Goal: Task Accomplishment & Management: Manage account settings

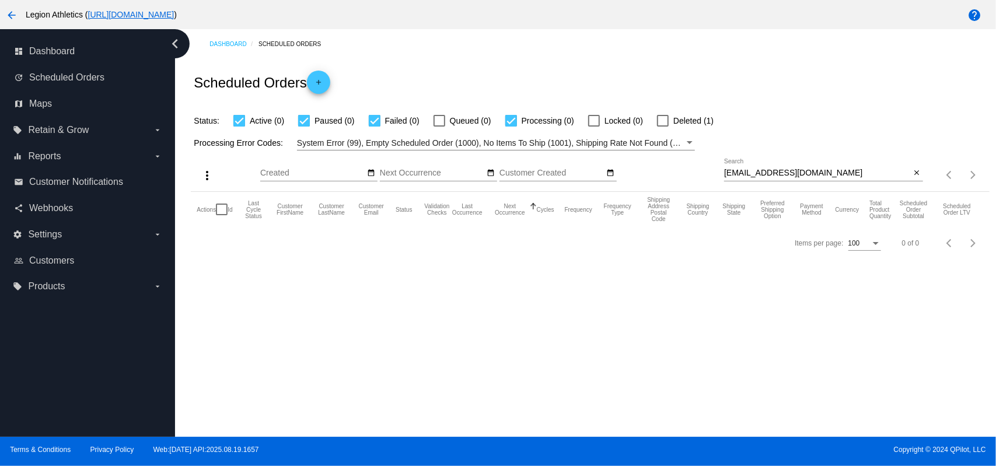
click at [822, 169] on input "lisy2204@hotmail.com" at bounding box center [817, 173] width 187 height 9
paste input "kolbykp@g"
type input "kolbykp@gmail.com"
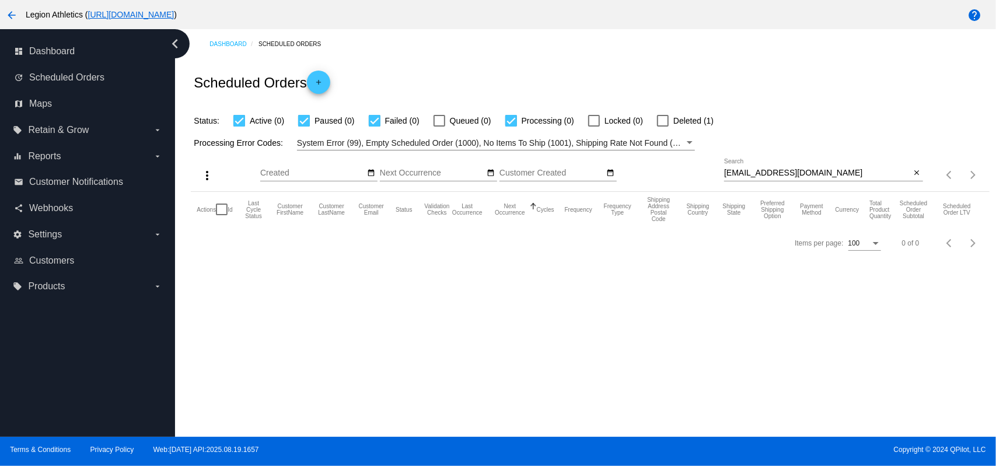
click at [676, 50] on div "Dashboard Scheduled Orders" at bounding box center [599, 44] width 780 height 18
click at [662, 117] on div at bounding box center [663, 121] width 12 height 12
click at [662, 127] on input "Deleted (0)" at bounding box center [662, 127] width 1 height 1
checkbox input "true"
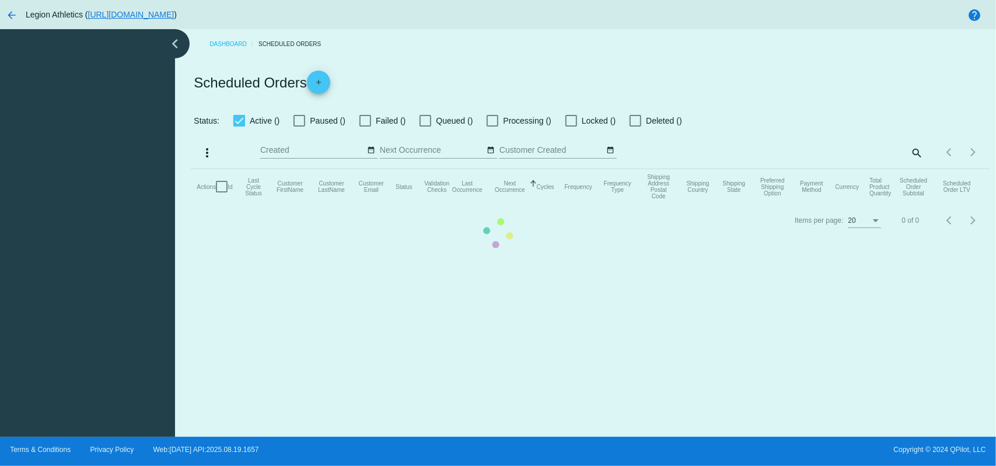
checkbox input "true"
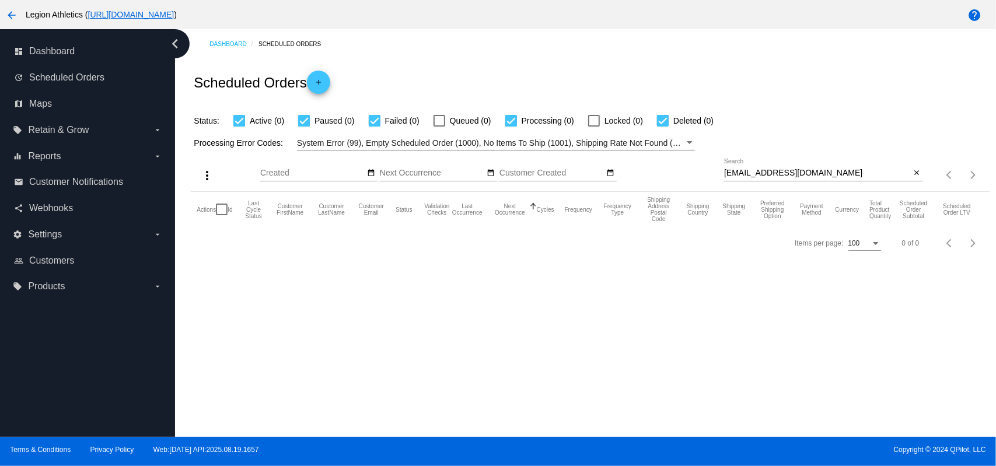
click at [778, 174] on input "kolbykp@gmail.com" at bounding box center [817, 173] width 187 height 9
paste input "4507401"
click at [796, 180] on div "4507401 Search" at bounding box center [817, 170] width 187 height 23
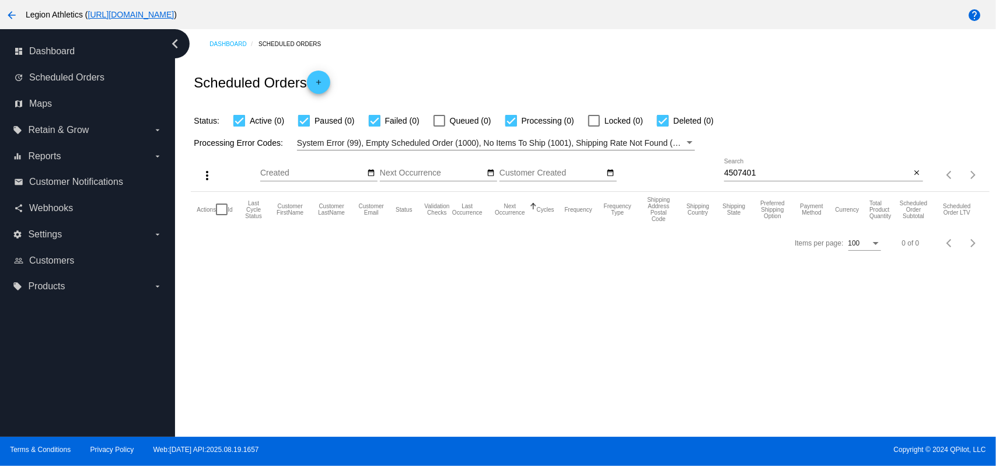
click at [796, 180] on div "4507401 Search" at bounding box center [817, 170] width 187 height 23
click at [794, 175] on input "4507401" at bounding box center [817, 173] width 187 height 9
paste input "juliemanning825@gmail.com"
click at [729, 102] on div "Scheduled Orders add" at bounding box center [590, 82] width 798 height 47
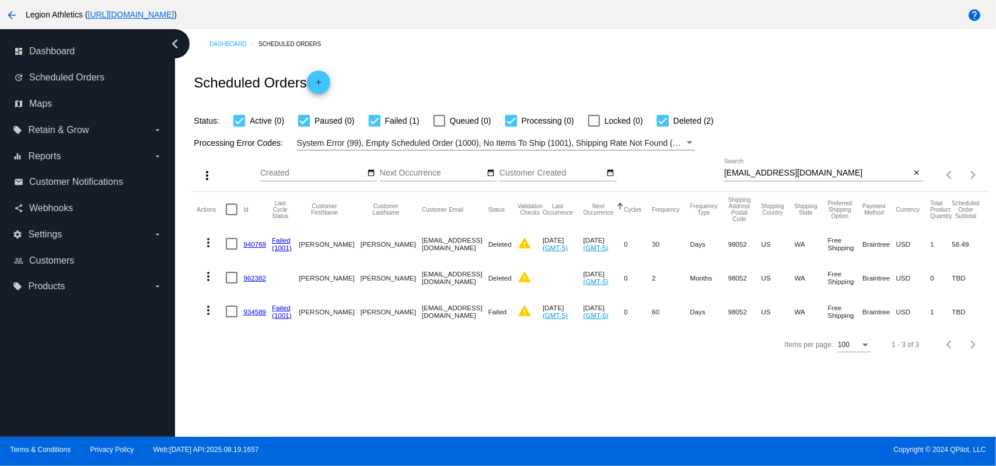
click at [778, 171] on input "juliemanning825@gmail.com" at bounding box center [817, 173] width 187 height 9
paste input "cwf824@hot"
type input "cwf824@hotmail.com"
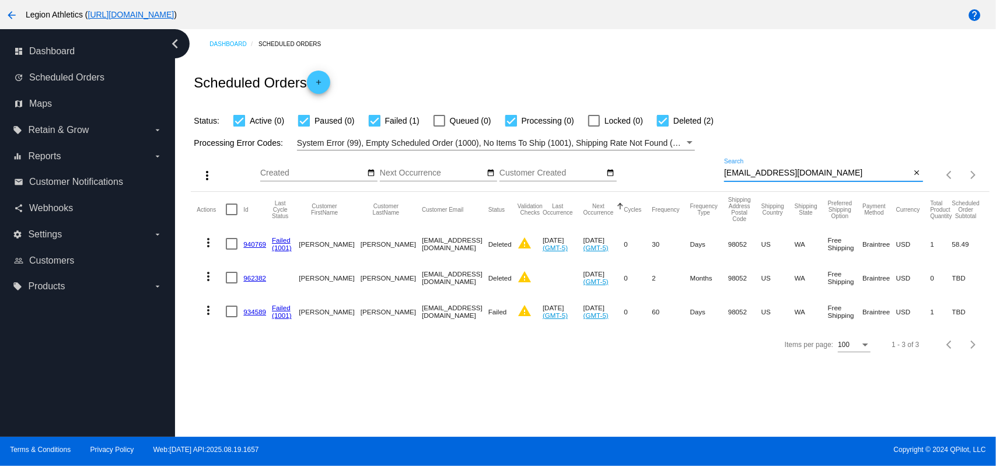
click at [742, 108] on div "Status: Active (0) Paused (0) Failed (1) Queued (0) Processing (0) Locked (0) D…" at bounding box center [590, 117] width 798 height 22
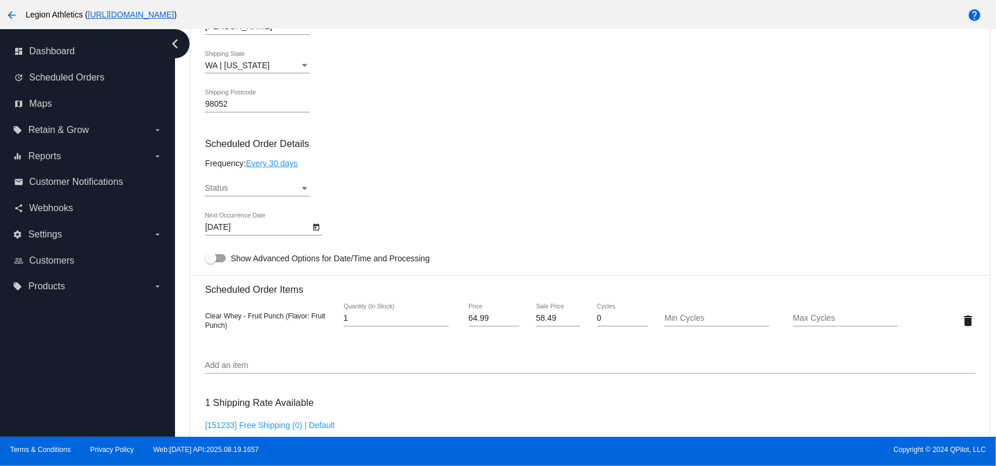
scroll to position [778, 0]
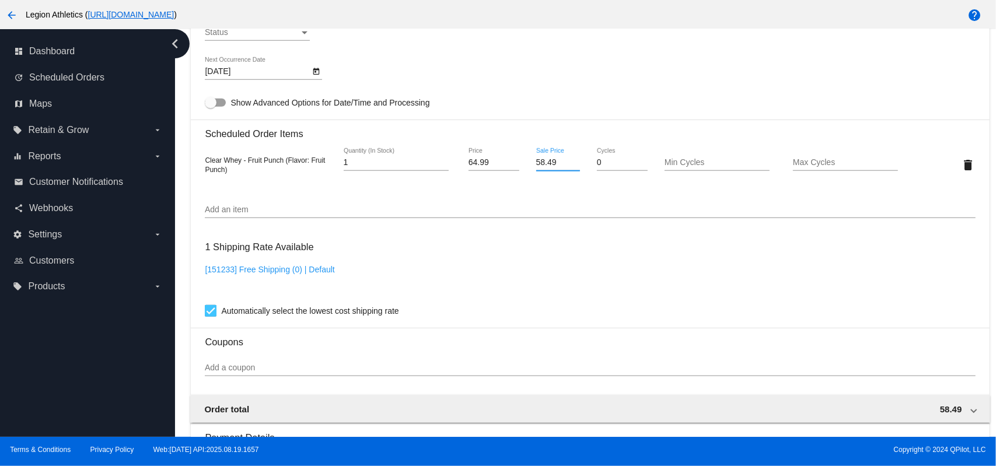
click at [540, 162] on input "58.49" at bounding box center [558, 162] width 44 height 9
type input "51.99"
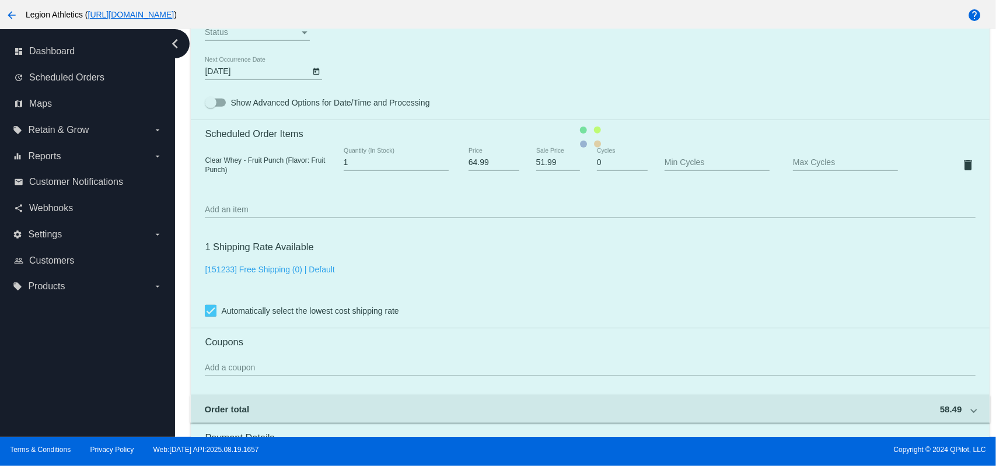
click at [553, 120] on mat-card "Customer 1791453: Julie Manning juliemanning825@gmail.com Customer Shipping Ent…" at bounding box center [590, 137] width 798 height 1167
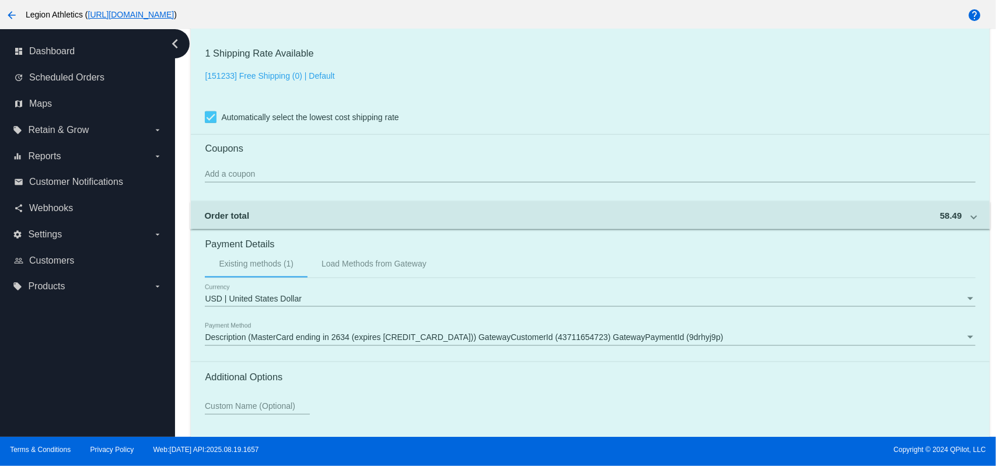
scroll to position [1062, 0]
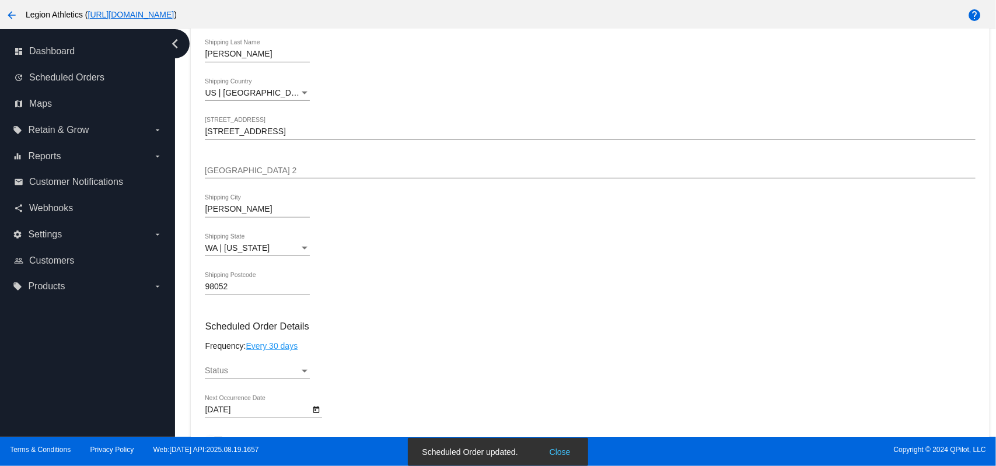
scroll to position [595, 0]
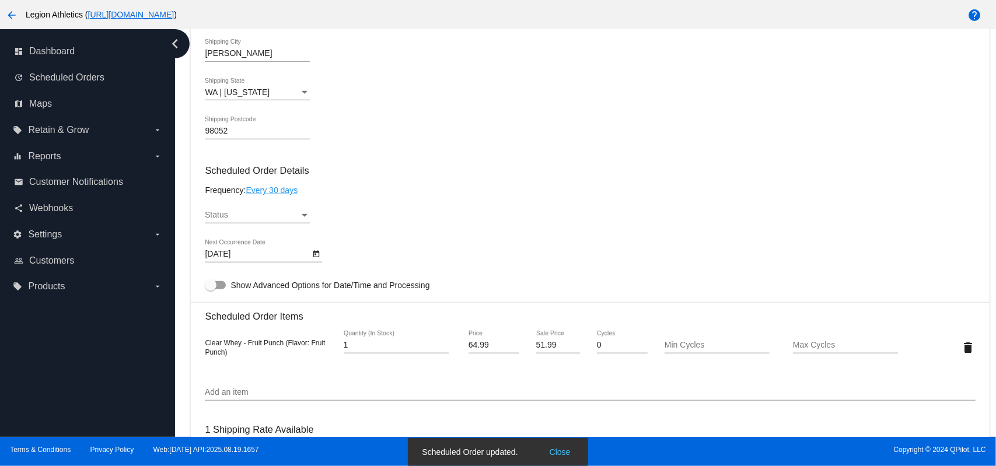
click at [254, 213] on div "Status" at bounding box center [252, 215] width 95 height 9
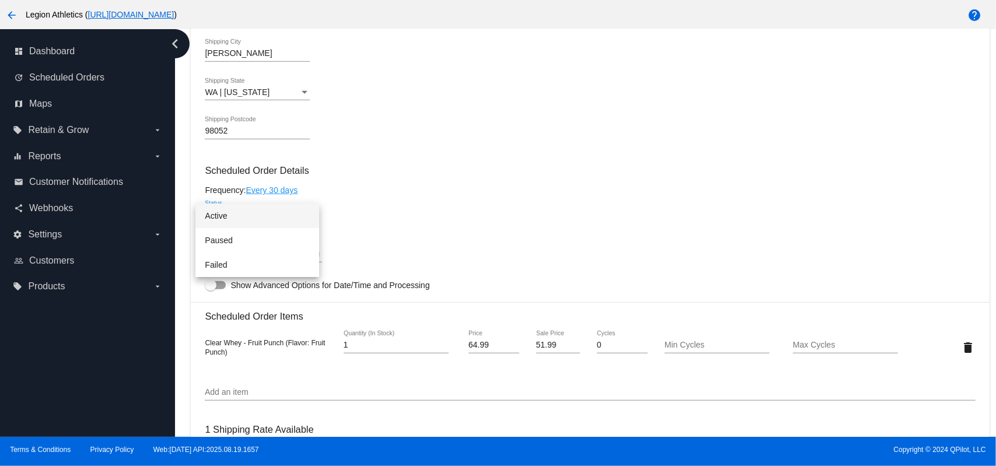
click at [244, 218] on span "Active" at bounding box center [257, 216] width 105 height 25
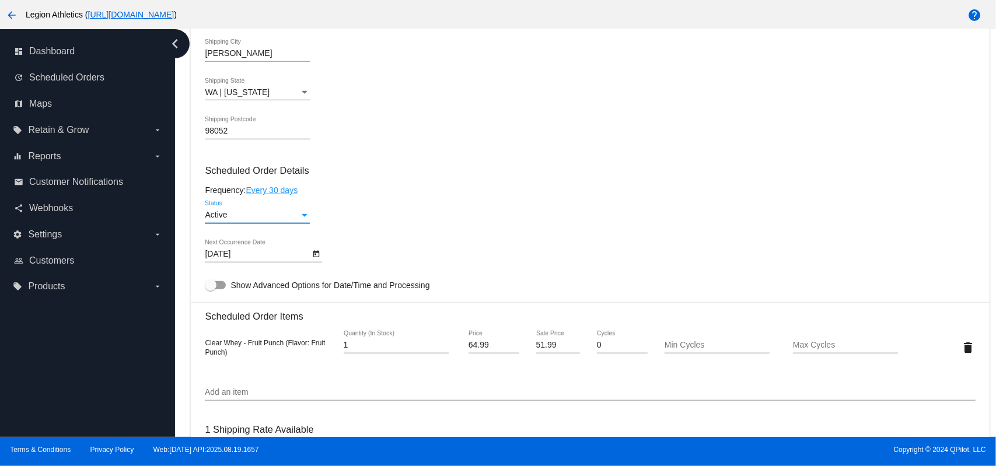
click at [378, 235] on mat-card-content "Customer 1791453: Julie Manning juliemanning825@gmail.com Customer Shipping Ent…" at bounding box center [590, 299] width 770 height 1099
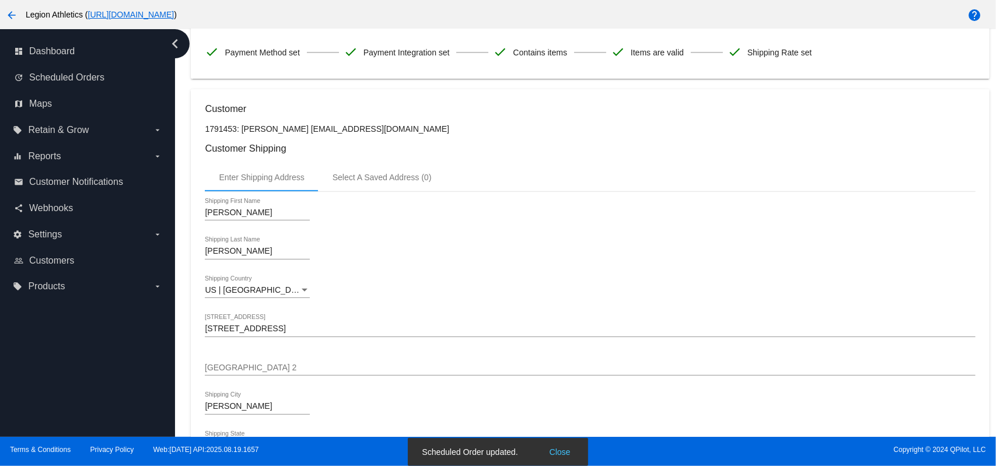
scroll to position [0, 0]
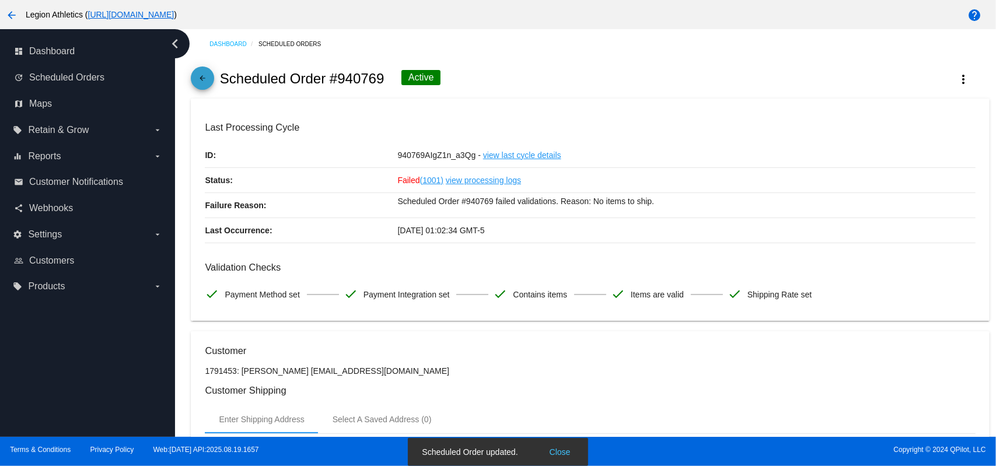
click at [205, 78] on mat-icon "arrow_back" at bounding box center [202, 81] width 14 height 14
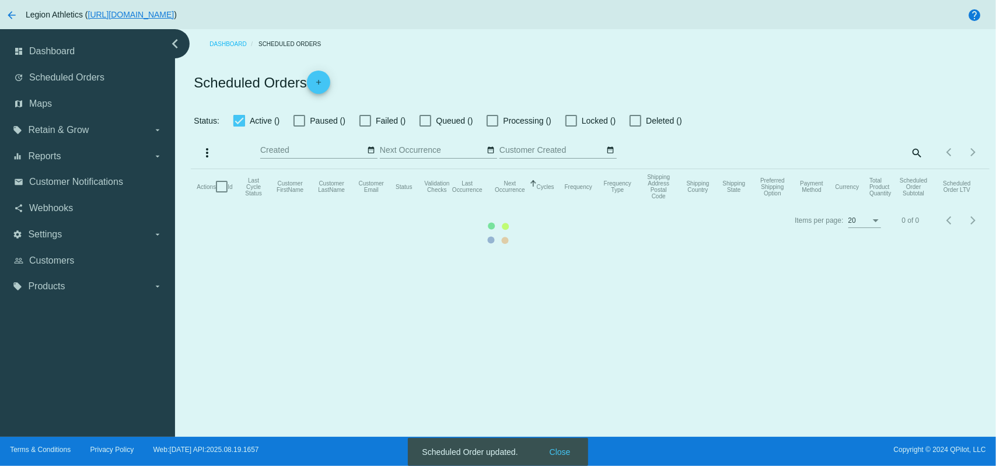
checkbox input "true"
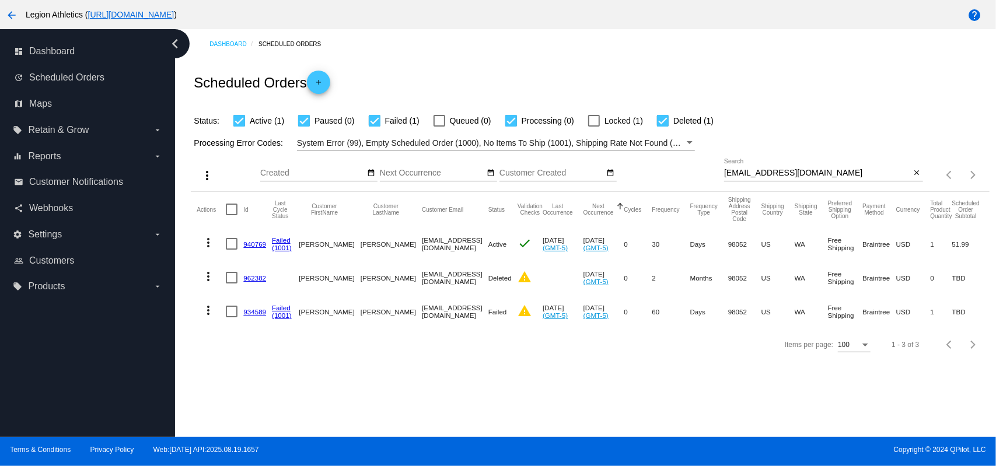
click at [211, 240] on mat-icon "more_vert" at bounding box center [208, 243] width 14 height 14
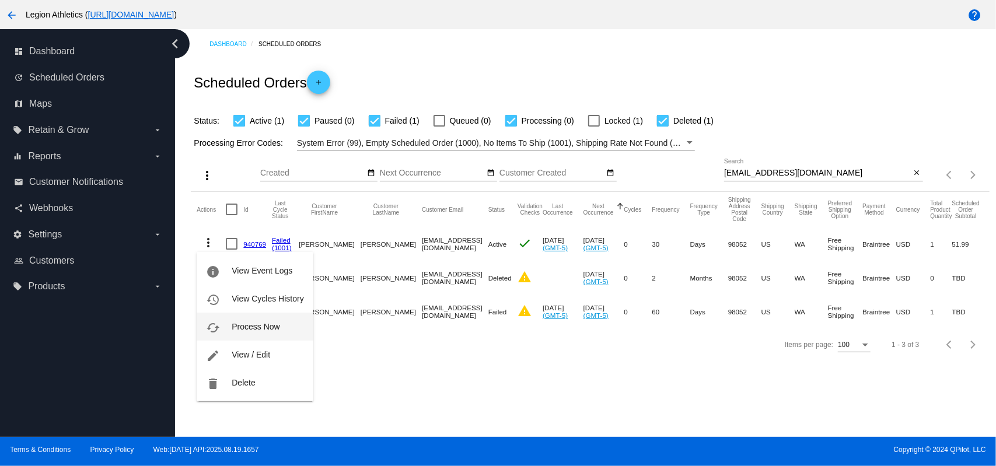
click at [254, 323] on span "Process Now" at bounding box center [256, 326] width 48 height 9
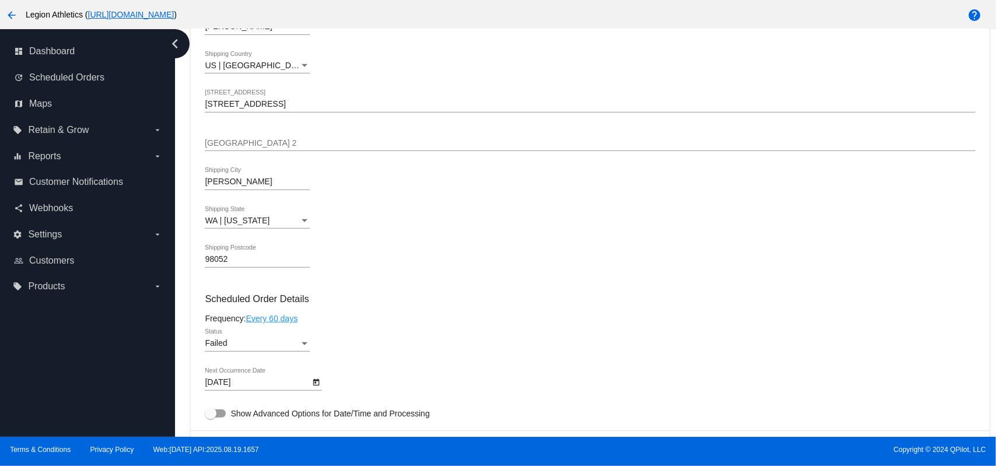
scroll to position [622, 0]
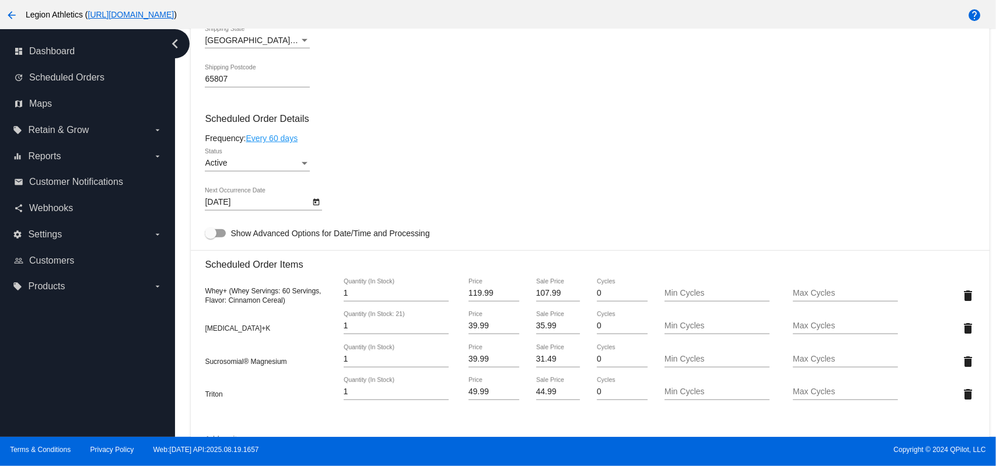
scroll to position [778, 0]
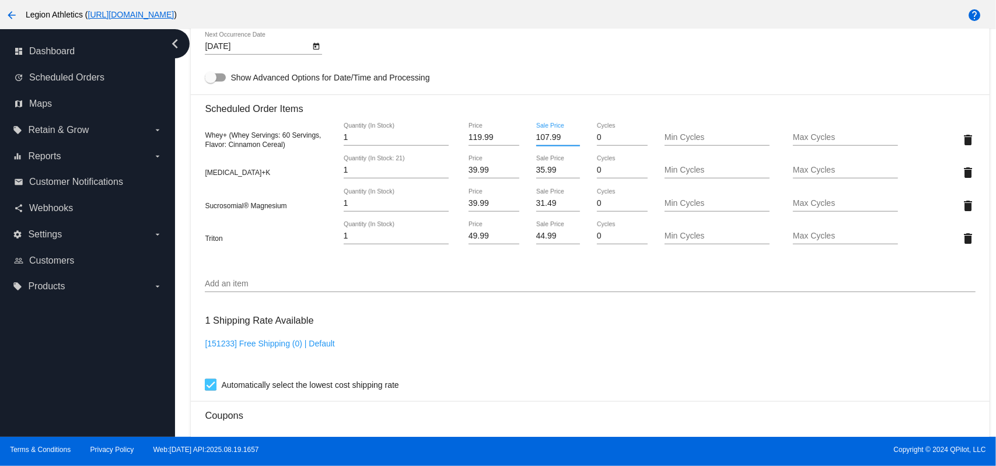
click at [537, 139] on input "107.99" at bounding box center [558, 137] width 44 height 9
type input "89.99"
click at [518, 48] on mat-card "Customer 5568490: [PERSON_NAME] [EMAIL_ADDRESS][DOMAIN_NAME] Customer Shipping …" at bounding box center [590, 181] width 798 height 1307
click at [551, 169] on input "35.99" at bounding box center [558, 170] width 44 height 9
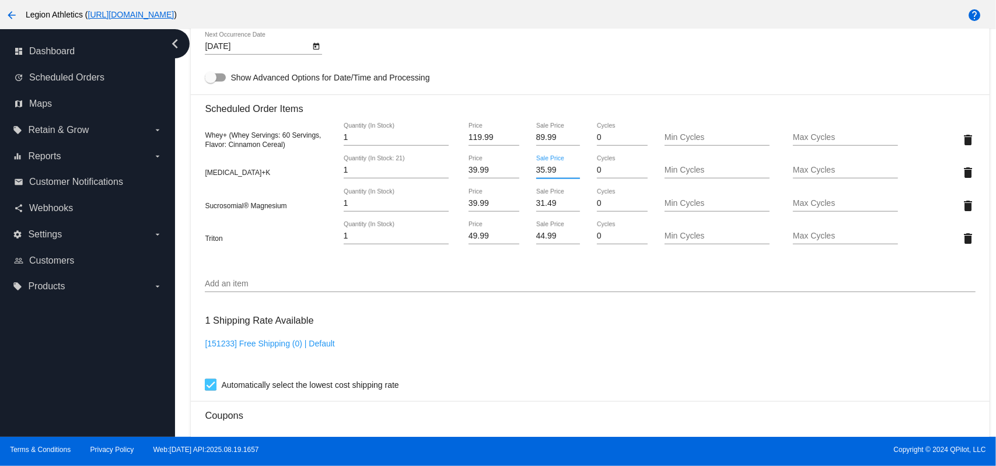
click at [551, 169] on input "35.99" at bounding box center [558, 170] width 44 height 9
type input "29.99"
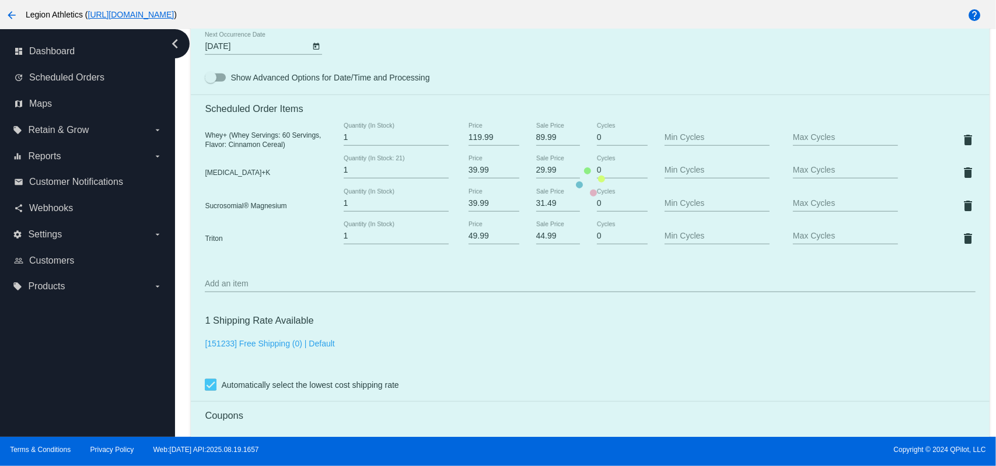
click at [559, 68] on mat-card "Customer 5568490: Charlie Ferratto cwf824@hotmail.com Customer Shipping Enter S…" at bounding box center [590, 181] width 798 height 1307
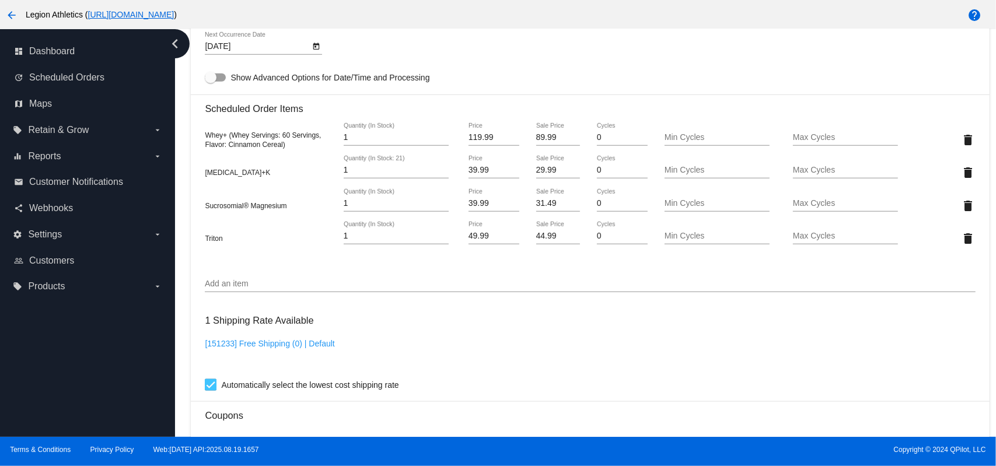
click at [543, 206] on input "31.49" at bounding box center [558, 203] width 44 height 9
type input "29.99"
click at [515, 67] on mat-card "Customer 5568490: Charlie Ferratto cwf824@hotmail.com Customer Shipping Enter S…" at bounding box center [590, 181] width 798 height 1307
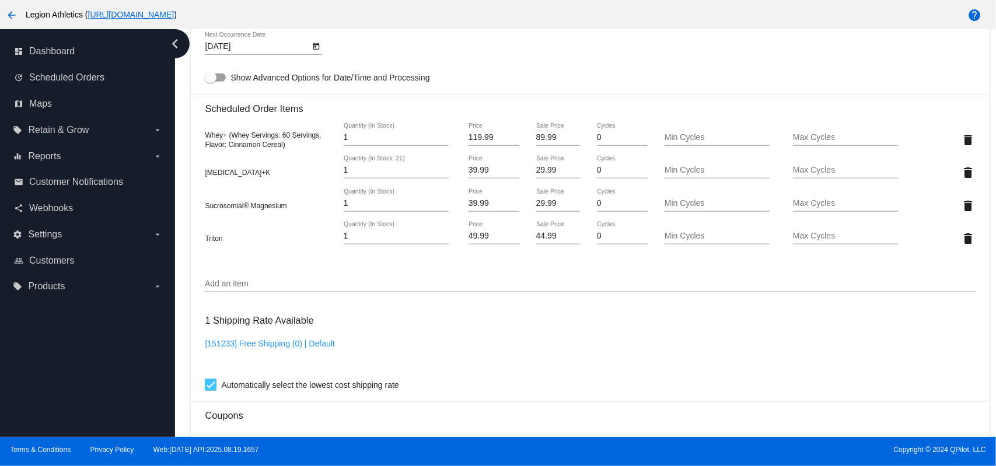
click at [550, 232] on div "44.99 Sale Price" at bounding box center [558, 233] width 44 height 23
click at [550, 232] on mat-card "Customer 5568490: Charlie Ferratto cwf824@hotmail.com Customer Shipping Enter S…" at bounding box center [590, 181] width 798 height 1307
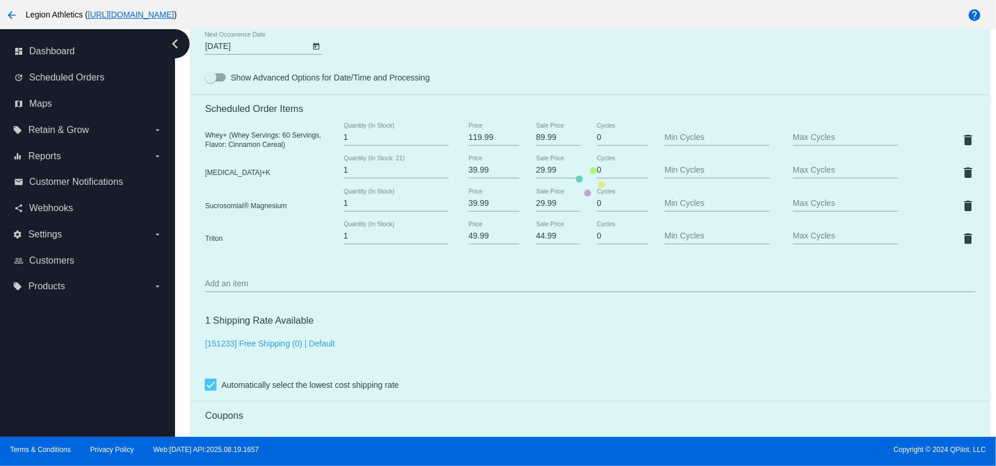
click at [550, 232] on mat-card "Customer 5568490: Charlie Ferratto cwf824@hotmail.com Customer Shipping Enter S…" at bounding box center [590, 181] width 798 height 1307
click at [545, 239] on mat-card "Customer 5568490: Charlie Ferratto cwf824@hotmail.com Customer Shipping Enter S…" at bounding box center [590, 181] width 798 height 1307
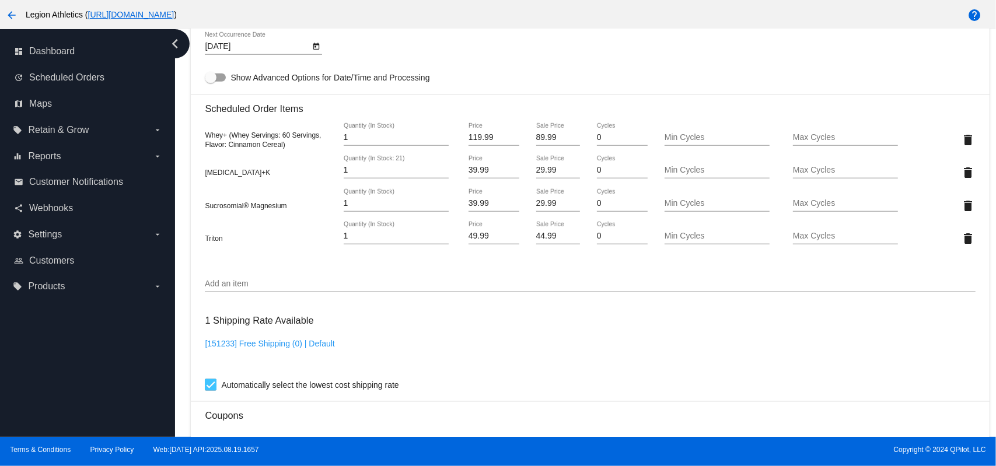
click at [546, 238] on input "44.99" at bounding box center [558, 236] width 44 height 9
type input "37.49"
click at [558, 349] on mat-card "Customer 5568490: Charlie Ferratto cwf824@hotmail.com Customer Shipping Enter S…" at bounding box center [590, 181] width 798 height 1307
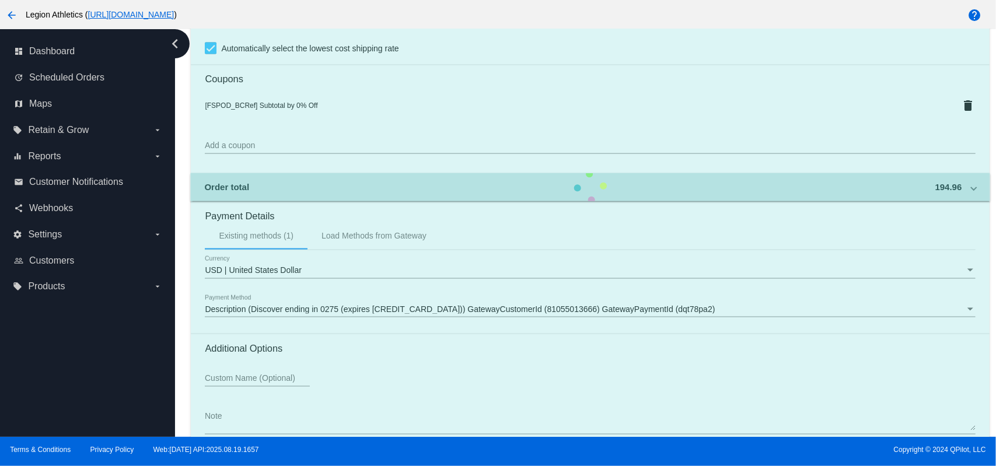
scroll to position [1178, 0]
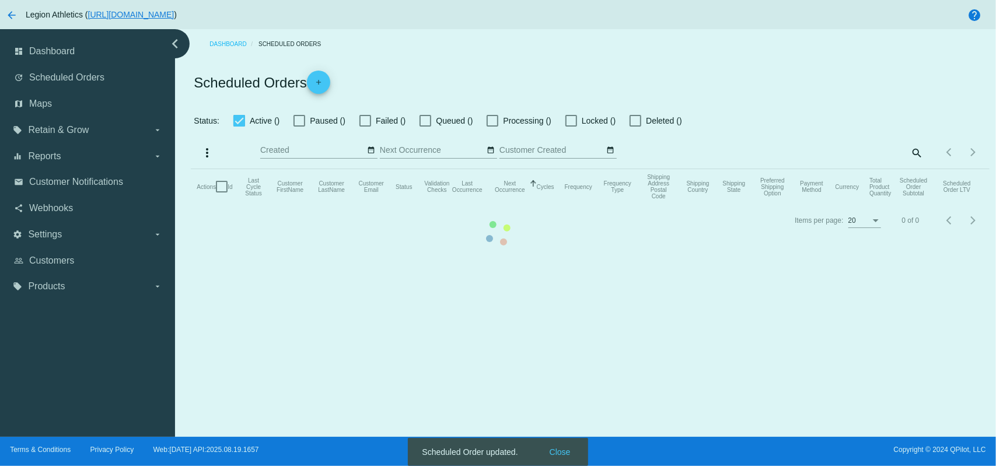
checkbox input "true"
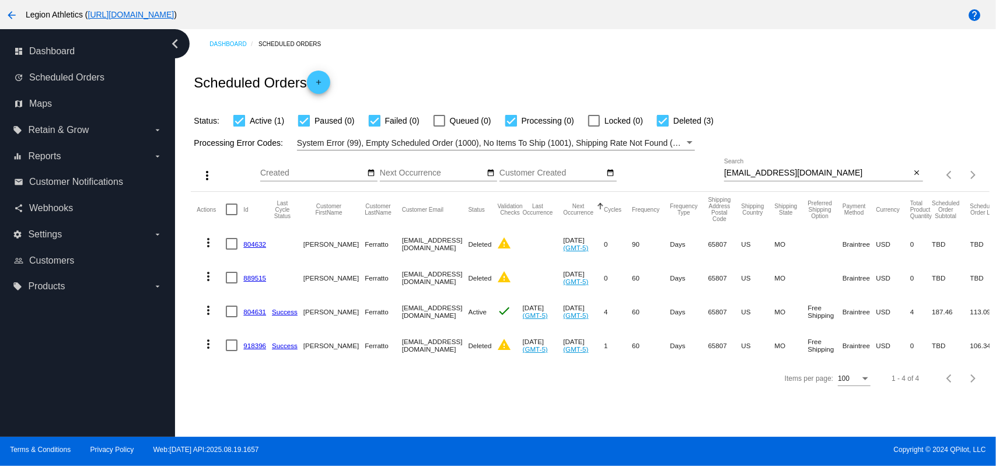
click at [790, 178] on input "[EMAIL_ADDRESS][DOMAIN_NAME]" at bounding box center [817, 173] width 187 height 9
paste input "[PERSON_NAME].[PERSON_NAME]@g"
click at [701, 67] on div "Scheduled Orders add" at bounding box center [590, 82] width 798 height 47
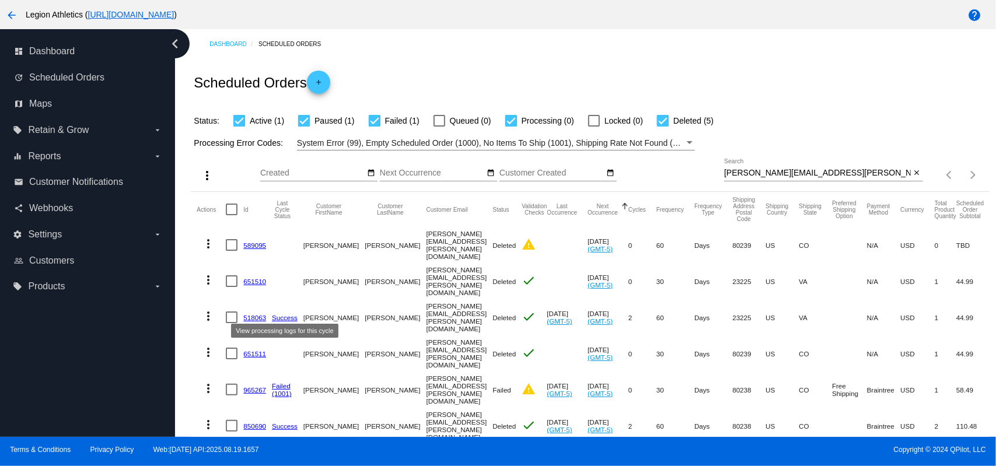
scroll to position [102, 0]
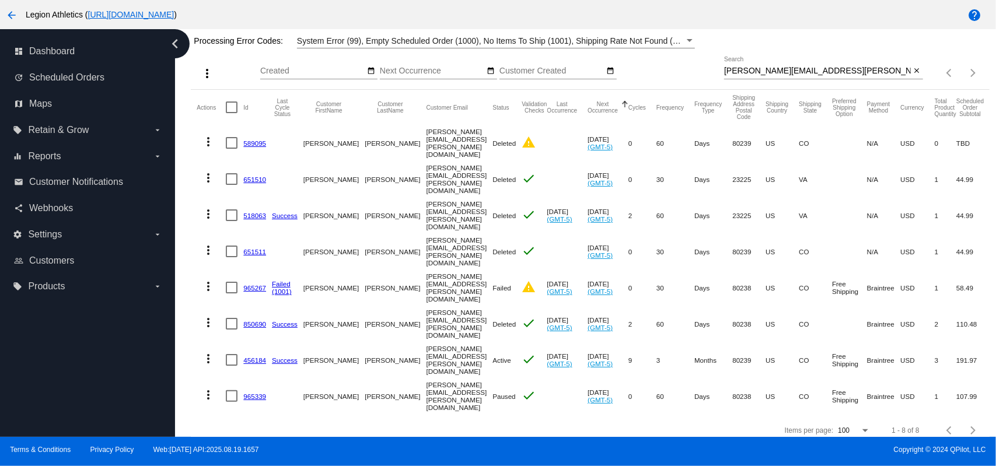
click at [766, 54] on div "more_vert Aug Jan Feb Mar Apr 1" at bounding box center [590, 68] width 798 height 41
click at [764, 64] on div "sandra.giffen@gmail.com Search" at bounding box center [817, 68] width 187 height 23
click at [766, 74] on input "sandra.giffen@gmail.com" at bounding box center [817, 71] width 187 height 9
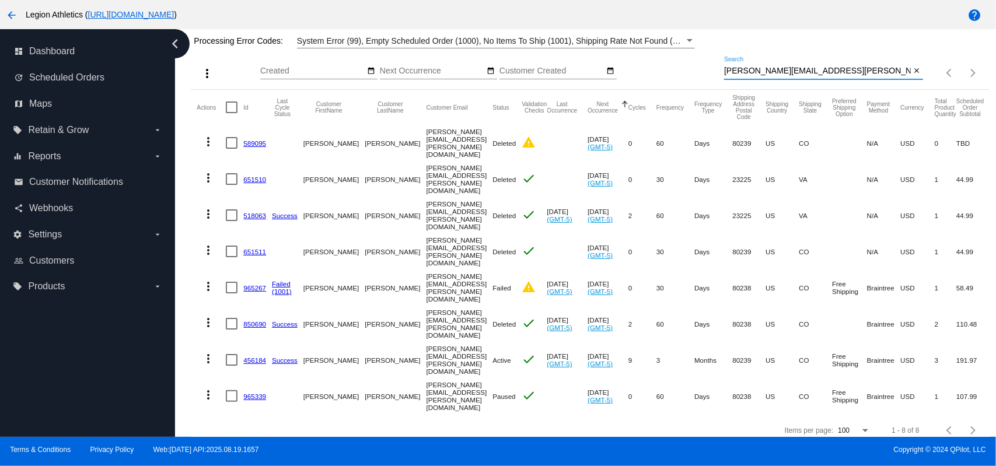
click at [766, 74] on input "sandra.giffen@gmail.com" at bounding box center [817, 71] width 187 height 9
paste input "Candinapolitano"
click at [727, 36] on div "Processing Error Codes: System Error (99), Empty Scheduled Order (1000), No Ite…" at bounding box center [590, 37] width 798 height 23
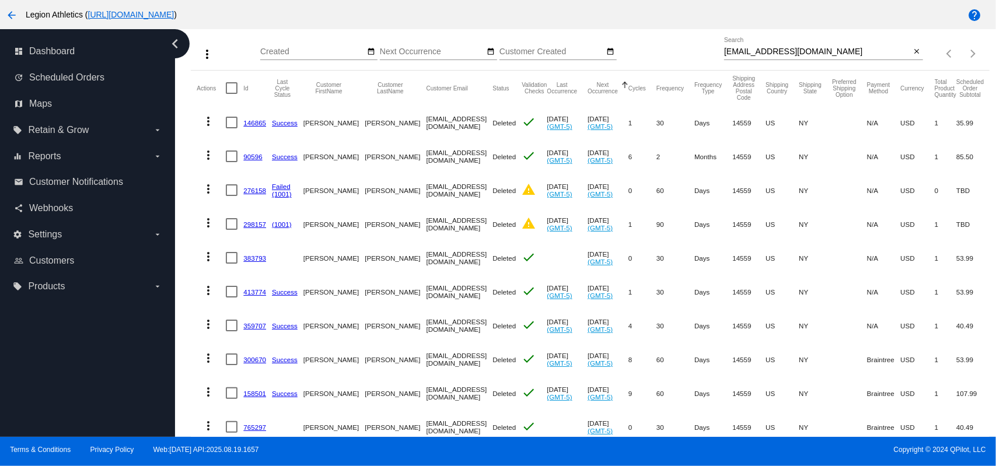
scroll to position [116, 0]
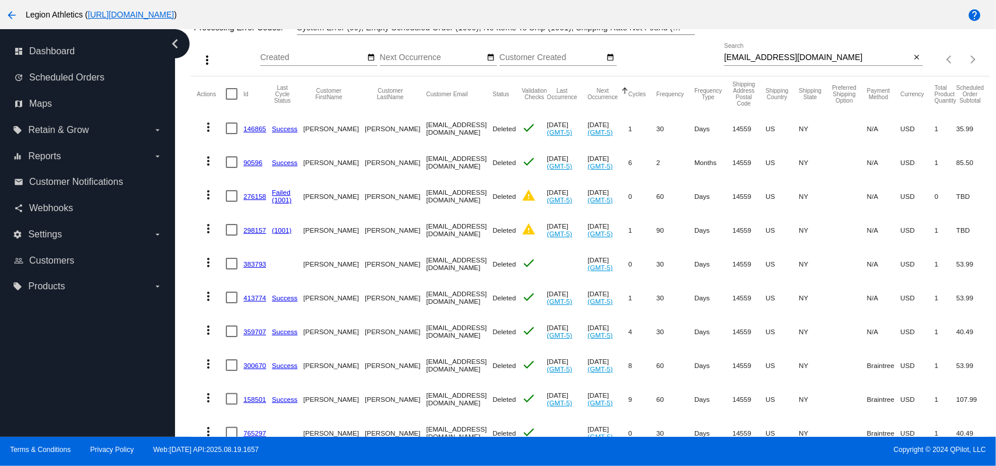
click at [829, 61] on input "Candinapolitano@gmail.com" at bounding box center [817, 57] width 187 height 9
paste input "965702"
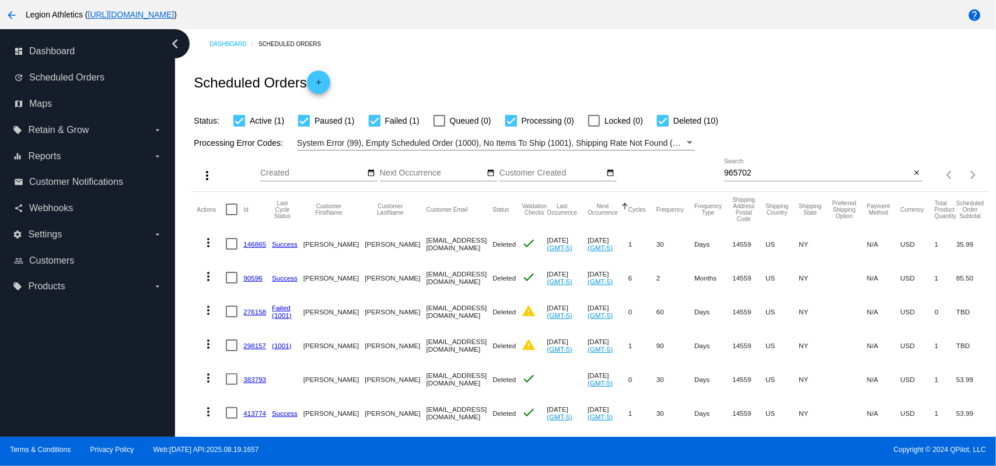
click at [697, 60] on div "Scheduled Orders add" at bounding box center [590, 82] width 798 height 47
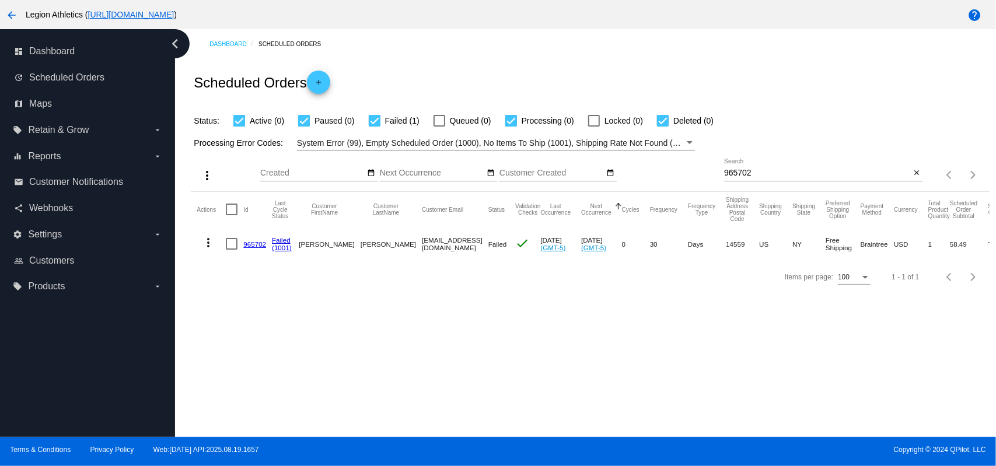
click at [772, 170] on input "965702" at bounding box center [817, 173] width 187 height 9
paste input "8486"
click at [664, 50] on div "Dashboard Scheduled Orders" at bounding box center [599, 44] width 780 height 18
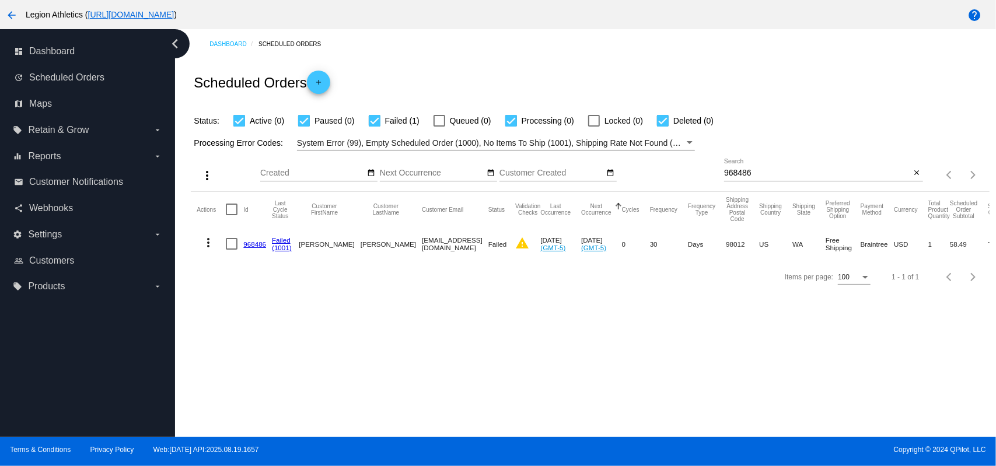
click at [747, 170] on input "968486" at bounding box center [817, 173] width 187 height 9
paste input "600"
click at [720, 89] on div "Scheduled Orders add" at bounding box center [590, 82] width 798 height 47
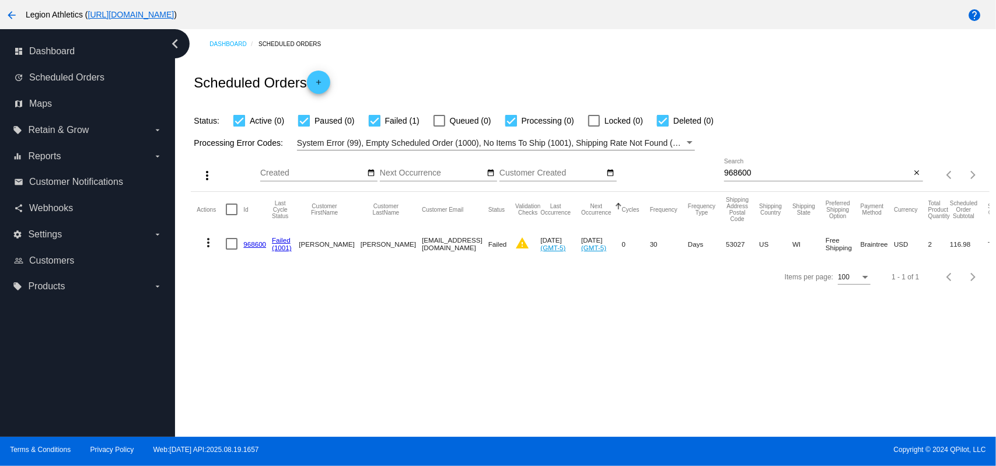
click at [798, 172] on input "968600" at bounding box center [817, 173] width 187 height 9
paste input "58171"
click at [714, 74] on div "Scheduled Orders add" at bounding box center [590, 82] width 798 height 47
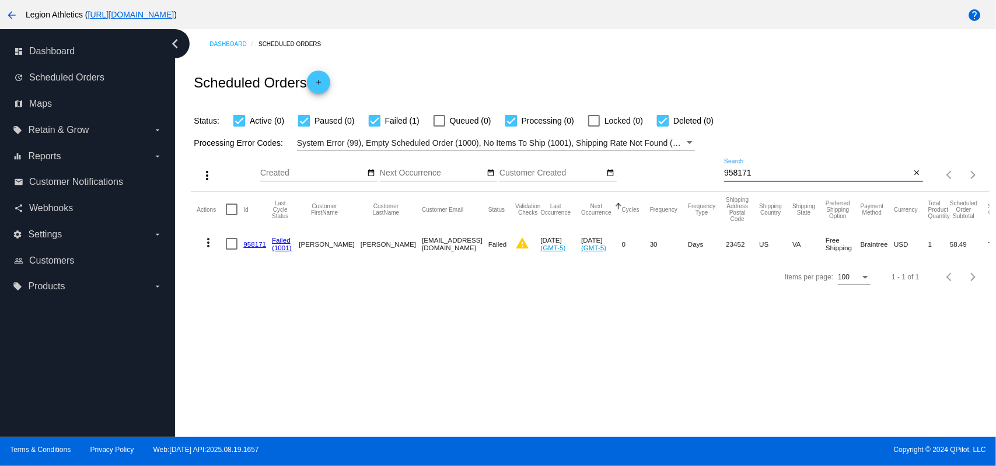
click at [770, 170] on input "958171" at bounding box center [817, 173] width 187 height 9
paste input "7950"
click at [701, 79] on div "Scheduled Orders add" at bounding box center [590, 82] width 798 height 47
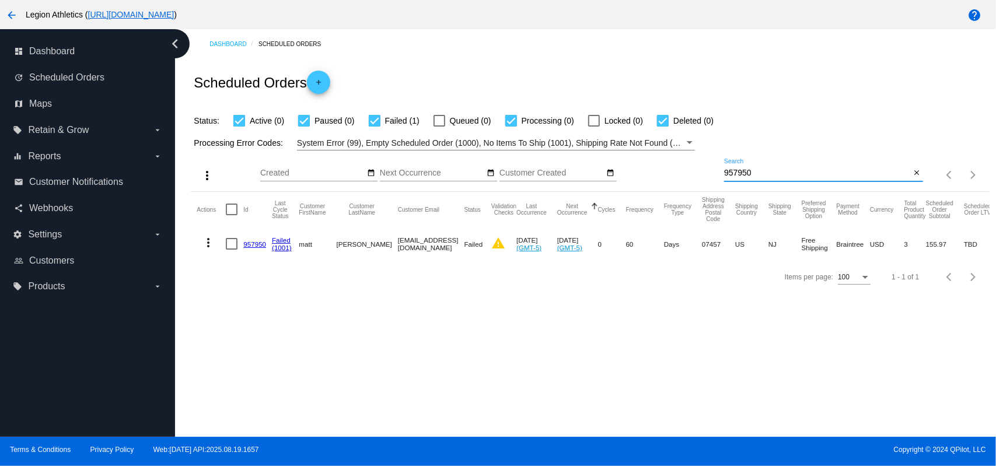
click at [753, 173] on input "957950" at bounding box center [817, 173] width 187 height 9
paste input "71"
click at [728, 89] on div "Scheduled Orders add" at bounding box center [590, 82] width 798 height 47
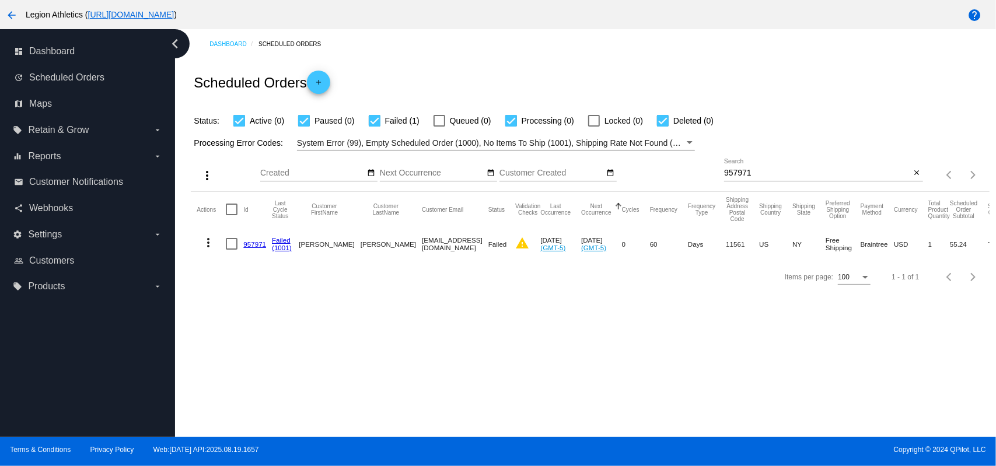
click at [748, 173] on input "957971" at bounding box center [817, 173] width 187 height 9
paste input "915"
click at [733, 79] on div "Scheduled Orders add" at bounding box center [590, 82] width 798 height 47
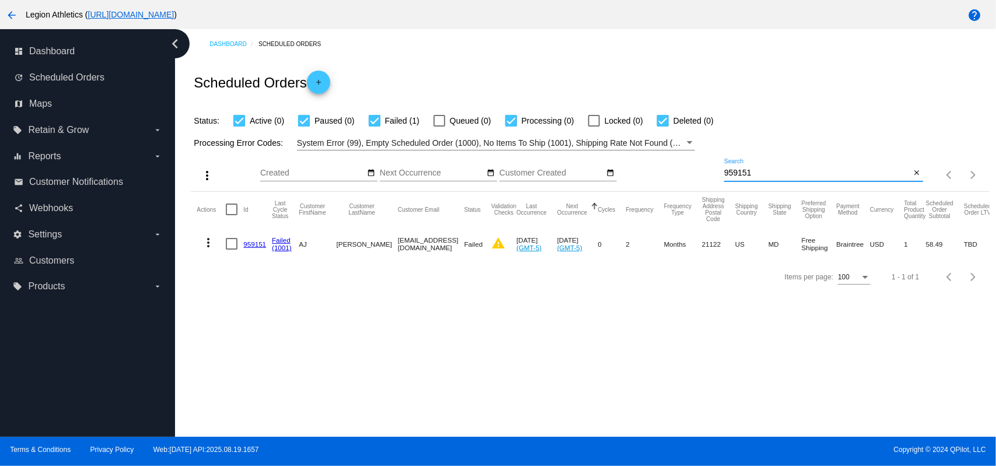
click at [733, 177] on input "959151" at bounding box center [817, 173] width 187 height 9
paste input "62882"
click at [684, 87] on div "Scheduled Orders add" at bounding box center [590, 82] width 798 height 47
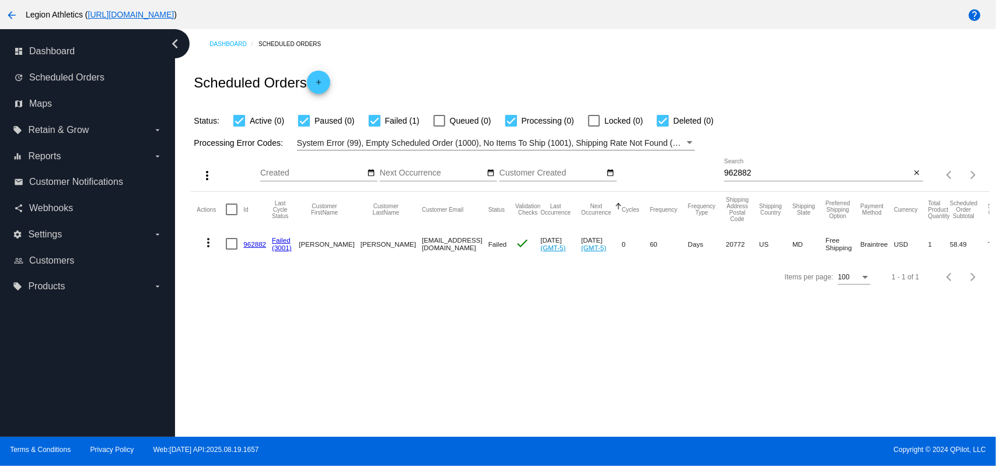
click at [783, 176] on input "962882" at bounding box center [817, 173] width 187 height 9
paste input "58143"
click at [725, 85] on div "Scheduled Orders add" at bounding box center [590, 82] width 798 height 47
click at [748, 172] on input "958143" at bounding box center [817, 173] width 187 height 9
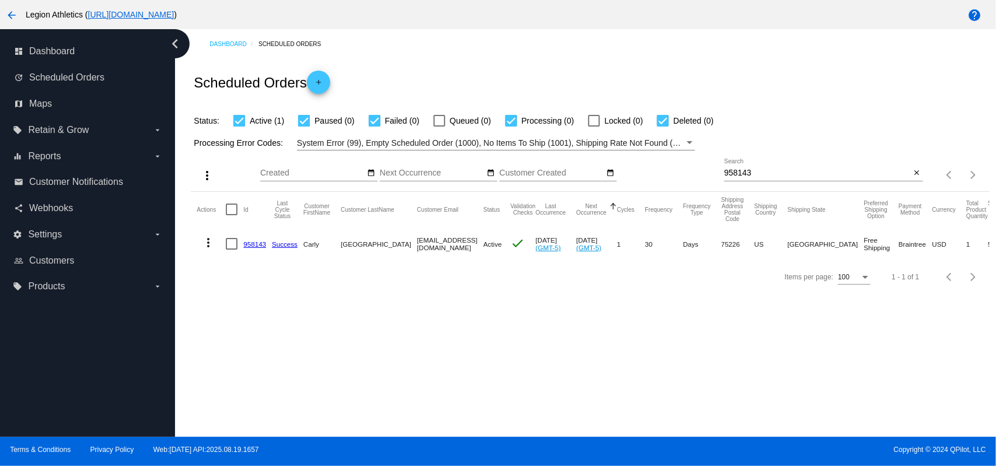
click at [748, 172] on input "958143" at bounding box center [817, 173] width 187 height 9
paste input "40280"
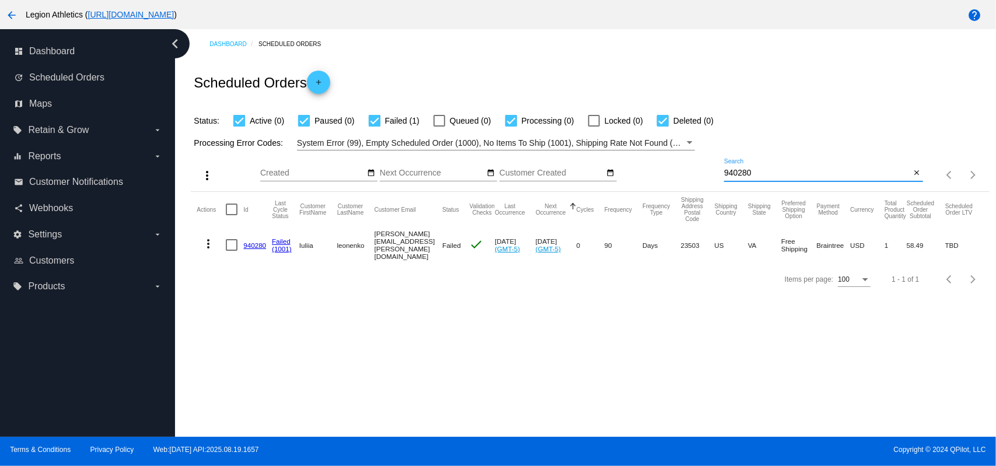
click at [787, 173] on input "940280" at bounding box center [817, 173] width 187 height 9
paste input "59096"
click at [739, 92] on div "Scheduled Orders add" at bounding box center [590, 82] width 798 height 47
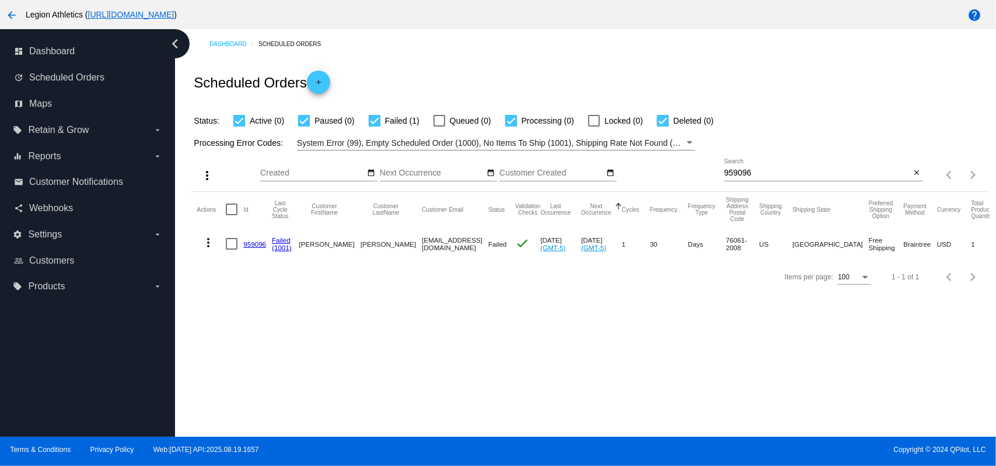
click at [750, 178] on input "959096" at bounding box center [817, 173] width 187 height 9
paste input "8123"
click at [720, 73] on div "Scheduled Orders add" at bounding box center [590, 82] width 798 height 47
click at [757, 177] on input "958123" at bounding box center [817, 173] width 187 height 9
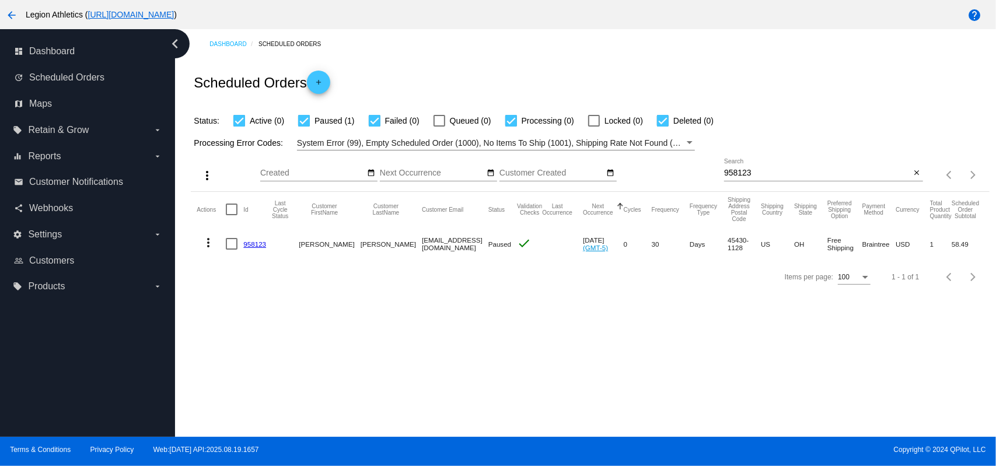
click at [757, 177] on input "958123" at bounding box center [817, 173] width 187 height 9
paste input "381"
click at [726, 101] on div "Scheduled Orders add" at bounding box center [590, 82] width 798 height 47
click at [746, 173] on input "958381" at bounding box center [817, 173] width 187 height 9
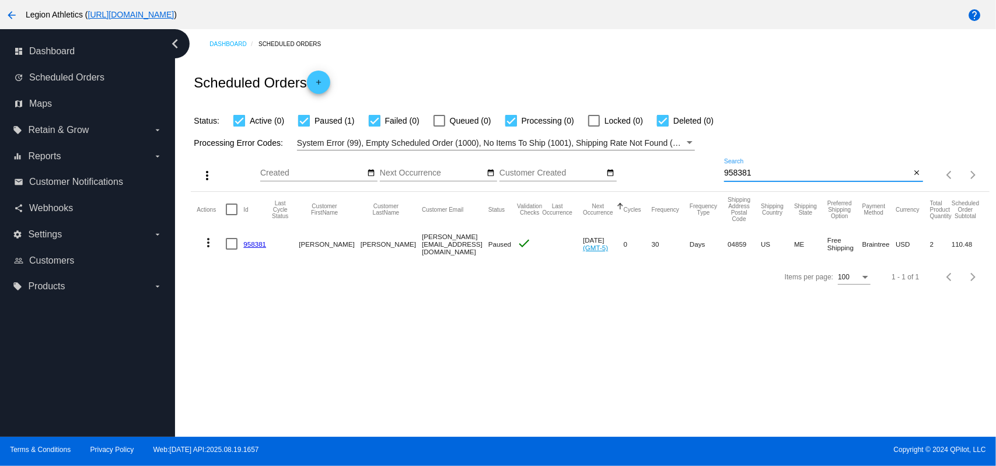
click at [746, 173] on input "958381" at bounding box center [817, 173] width 187 height 9
paste input "62277"
click at [722, 64] on div "Scheduled Orders add" at bounding box center [590, 82] width 798 height 47
click at [746, 180] on div "962277 Search" at bounding box center [817, 170] width 187 height 23
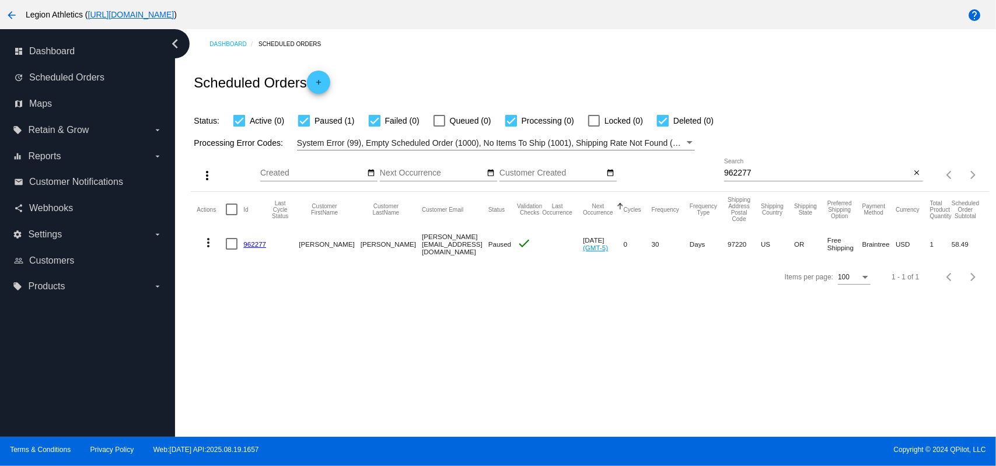
click at [741, 168] on div "962277 Search" at bounding box center [817, 170] width 187 height 23
click at [740, 173] on input "962277" at bounding box center [817, 173] width 187 height 9
paste input "7506"
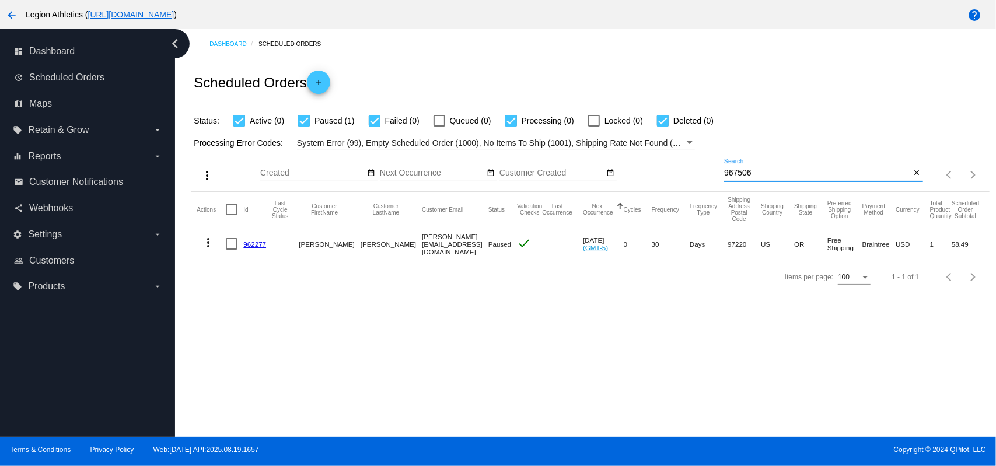
click at [734, 103] on div "Scheduled Orders add" at bounding box center [590, 82] width 798 height 47
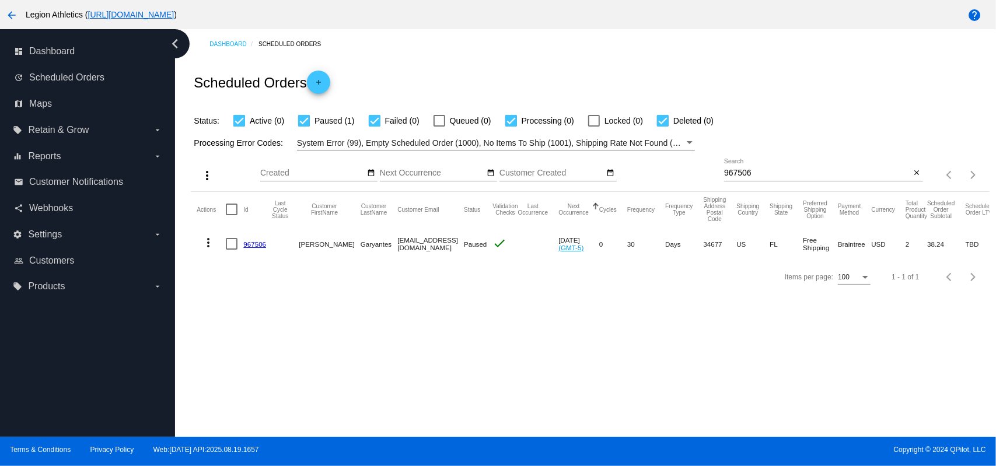
click at [762, 169] on input "967506" at bounding box center [817, 173] width 187 height 9
paste input "41482"
click at [696, 57] on div "Dashboard Scheduled Orders Scheduled Orders add Status: Active (0) Paused (1) F…" at bounding box center [590, 161] width 812 height 264
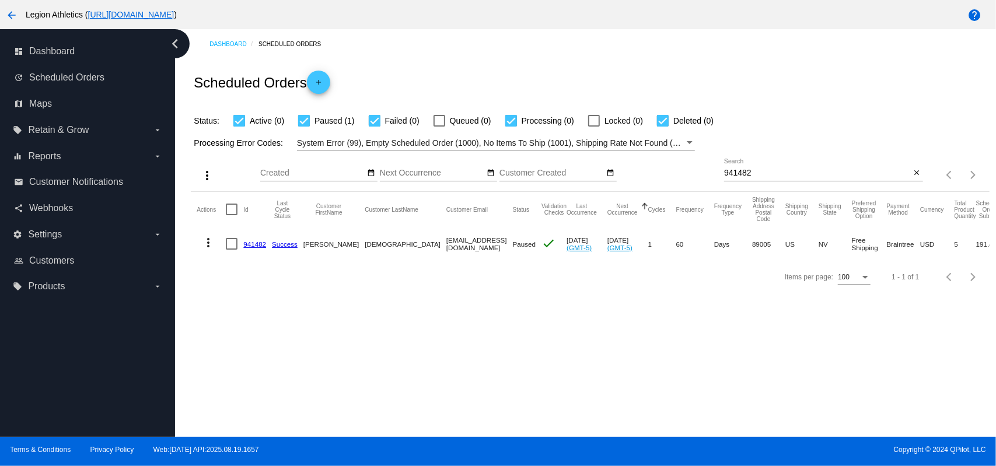
click at [772, 173] on input "941482" at bounding box center [817, 173] width 187 height 9
paste input "5785"
click at [724, 87] on div "Scheduled Orders add" at bounding box center [590, 82] width 798 height 47
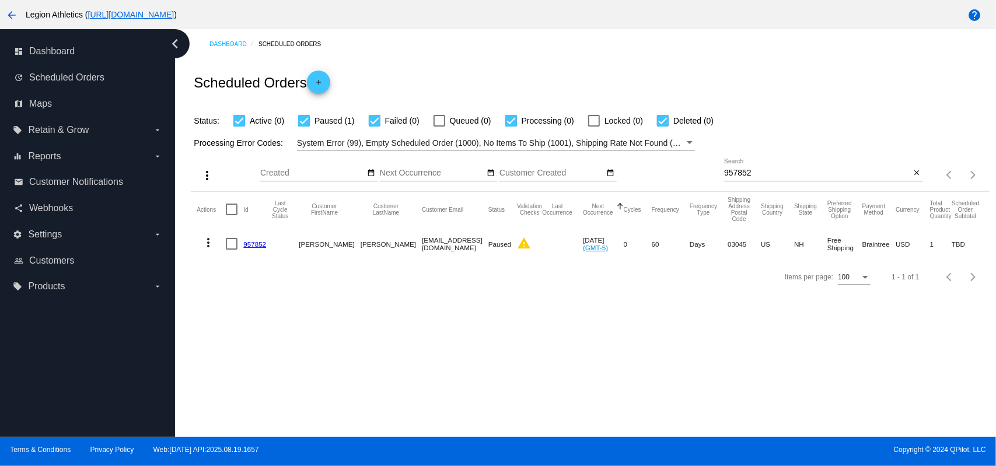
click at [748, 167] on div "957852 Search" at bounding box center [817, 170] width 187 height 23
click at [748, 172] on input "957852" at bounding box center [817, 173] width 187 height 9
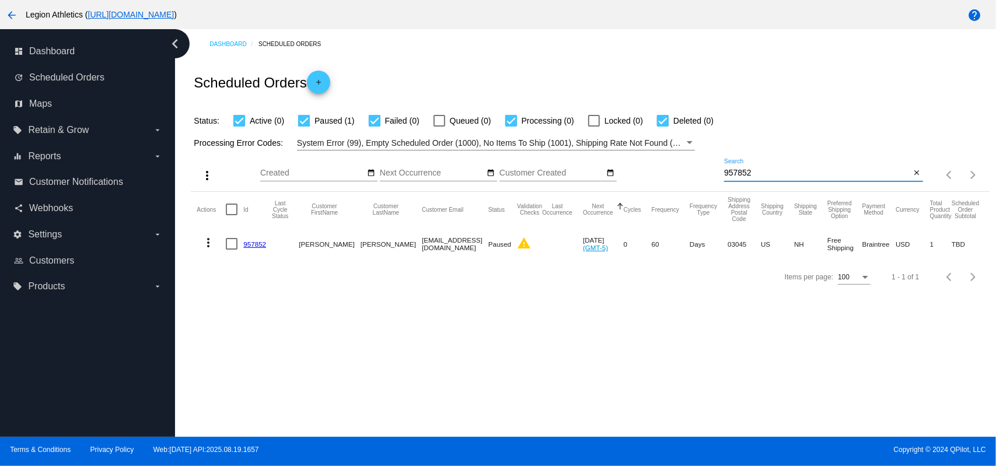
paste input "8274"
click at [735, 181] on div at bounding box center [823, 181] width 199 height 1
click at [736, 179] on div "958274 Search" at bounding box center [817, 170] width 187 height 23
click at [735, 173] on input "958274" at bounding box center [817, 173] width 187 height 9
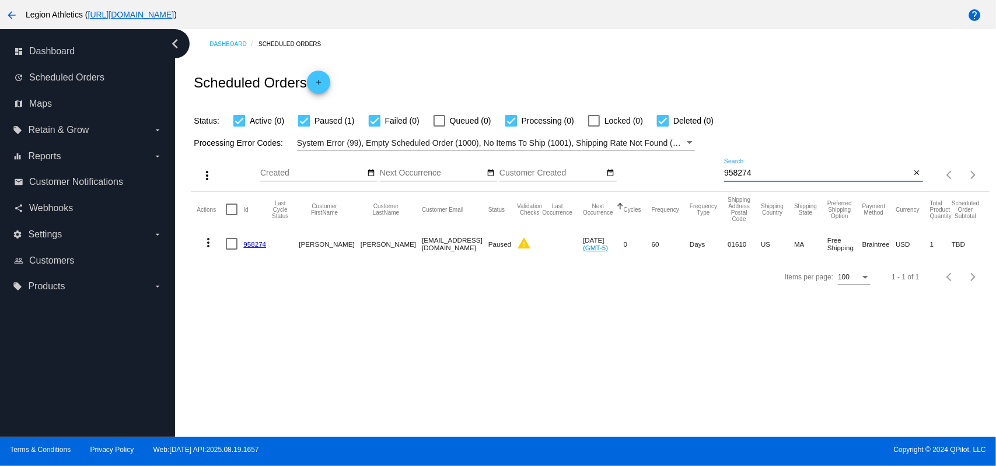
click at [735, 173] on input "958274" at bounding box center [817, 173] width 187 height 9
paste input "467"
click at [673, 88] on div "Scheduled Orders add" at bounding box center [590, 82] width 798 height 47
click at [801, 169] on input "958467" at bounding box center [817, 173] width 187 height 9
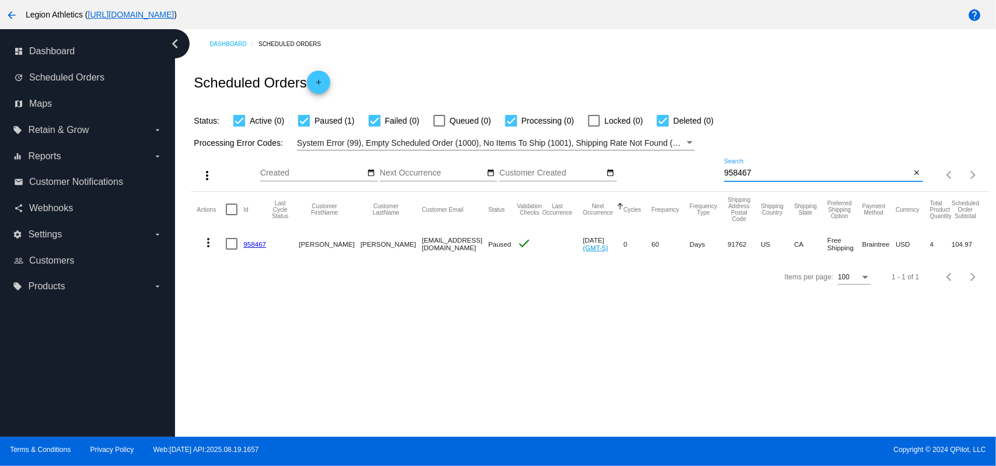
paste input "60454"
click at [727, 64] on div "Scheduled Orders add" at bounding box center [590, 82] width 798 height 47
click at [774, 169] on input "960454" at bounding box center [817, 173] width 187 height 9
paste input "643132"
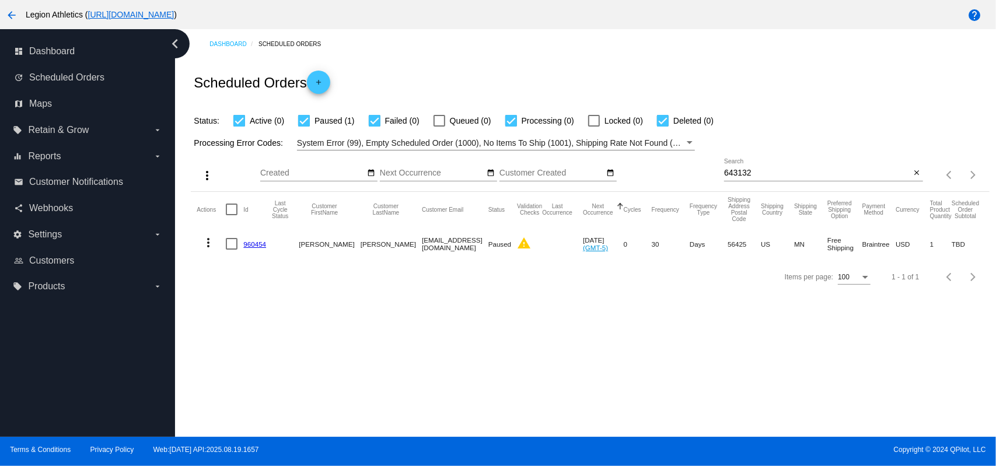
click at [714, 77] on div "Scheduled Orders add" at bounding box center [590, 82] width 798 height 47
click at [762, 167] on div "643132 Search" at bounding box center [817, 170] width 187 height 23
click at [756, 174] on input "643132" at bounding box center [817, 173] width 187 height 9
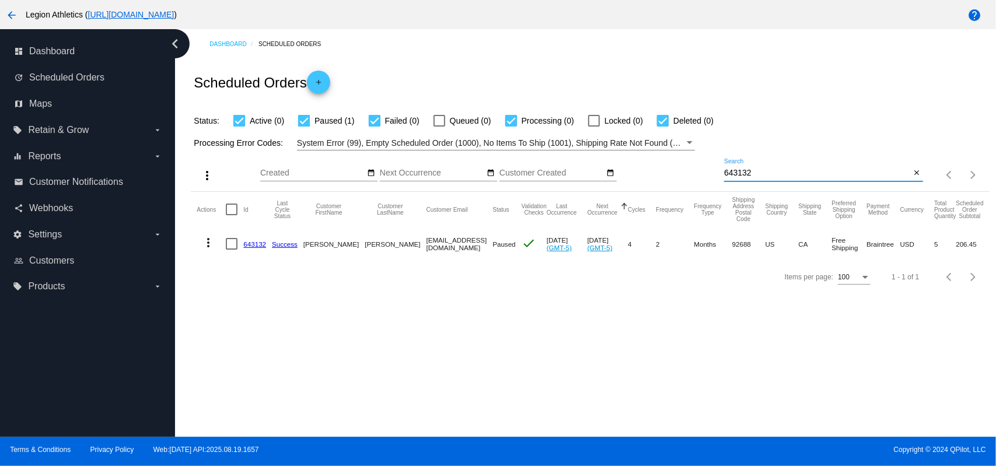
paste input "965897"
click at [731, 107] on div "Status: Active (0) Paused (1) Failed (0) Queued (0) Processing (0) Locked (0) D…" at bounding box center [590, 117] width 798 height 22
click at [767, 179] on div "965897 Search" at bounding box center [817, 170] width 187 height 23
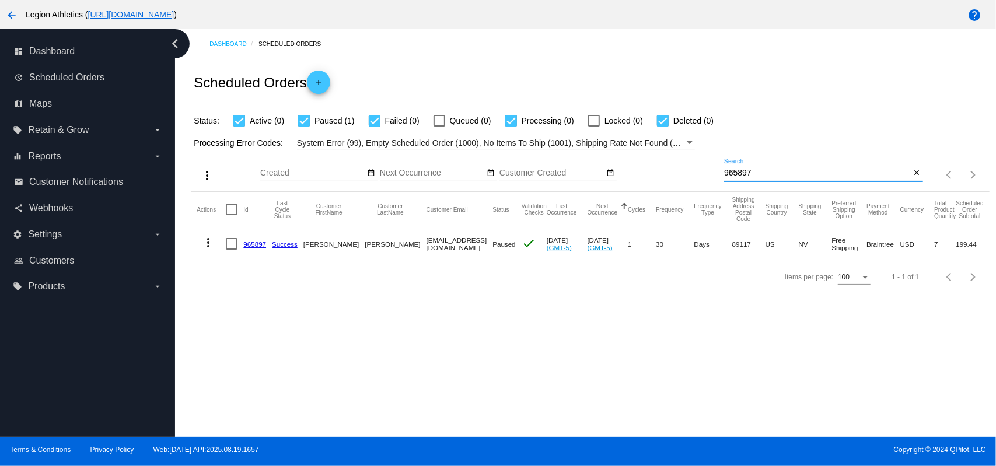
click at [764, 171] on input "965897" at bounding box center [817, 173] width 187 height 9
paste input "6380"
click at [727, 100] on div "Scheduled Orders add" at bounding box center [590, 82] width 798 height 47
click at [748, 181] on div at bounding box center [823, 181] width 199 height 1
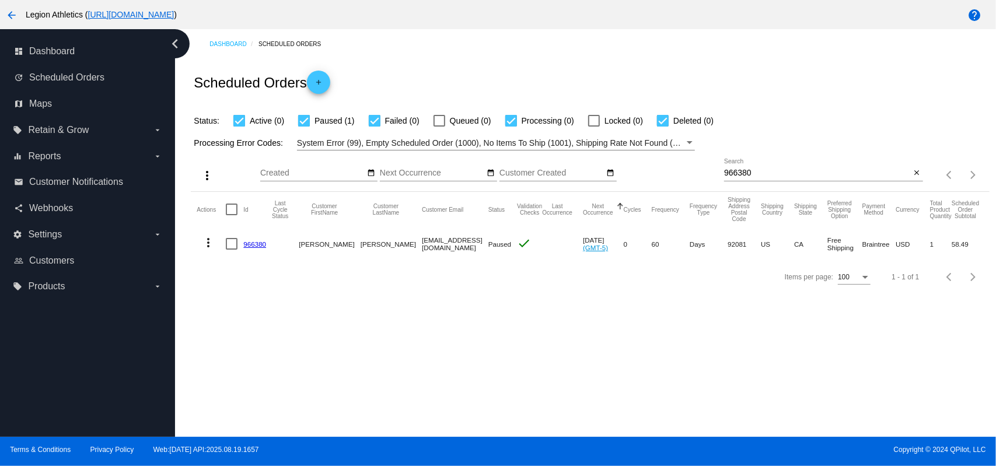
click at [749, 177] on input "966380" at bounding box center [817, 173] width 187 height 9
paste input "58428"
type input "958428"
click at [570, 50] on div "Dashboard Scheduled Orders" at bounding box center [599, 44] width 780 height 18
